Goal: Information Seeking & Learning: Learn about a topic

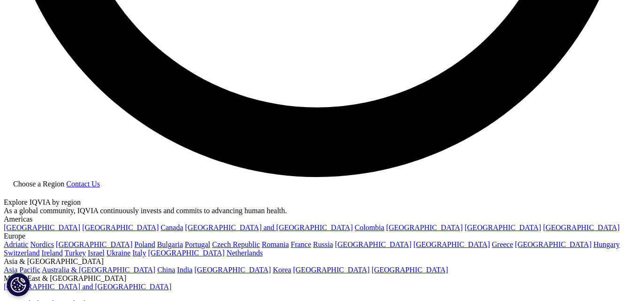
scroll to position [1737, 0]
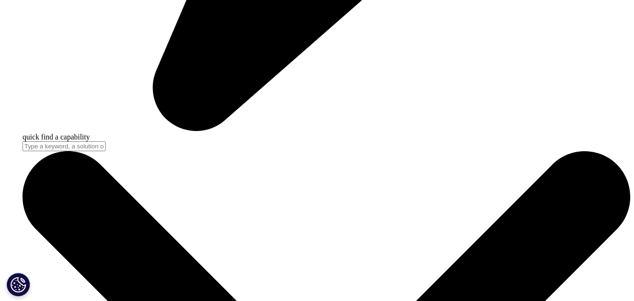
scroll to position [2729, 0]
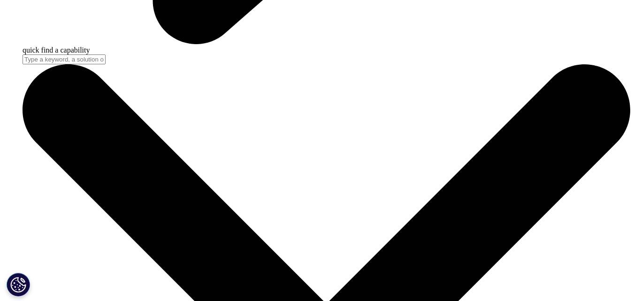
scroll to position [1737, 0]
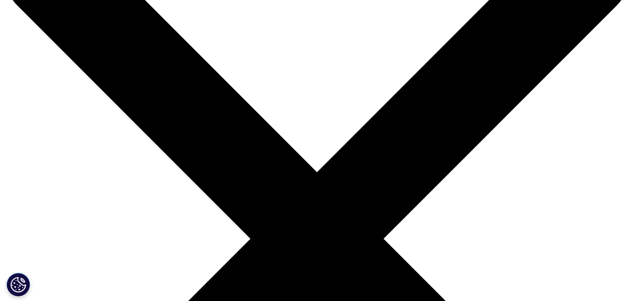
scroll to position [94, 0]
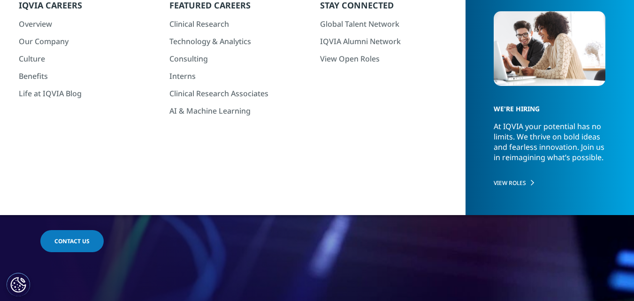
click at [233, 77] on link "Brand Strategy & Management" at bounding box center [247, 76] width 146 height 10
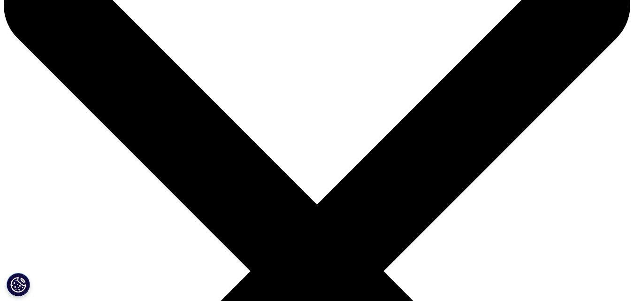
scroll to position [47, 0]
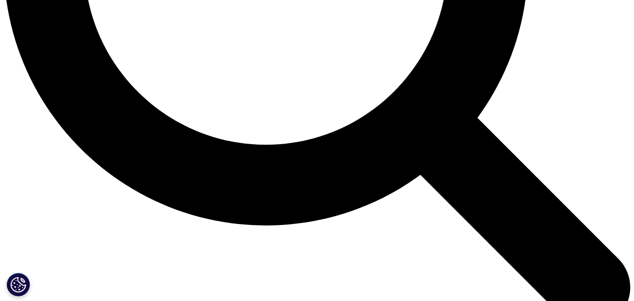
scroll to position [892, 0]
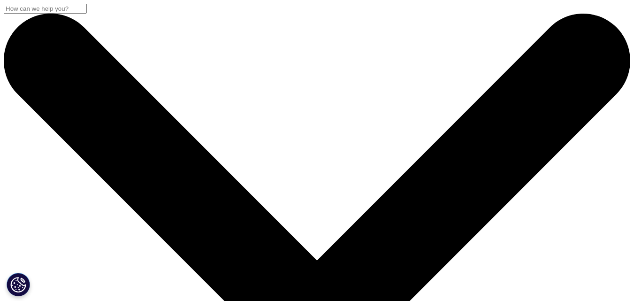
scroll to position [47, 0]
